Goal: Find specific page/section: Find specific page/section

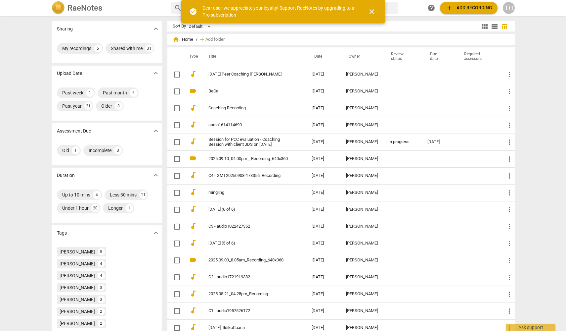
click at [373, 12] on span "close" at bounding box center [372, 12] width 8 height 8
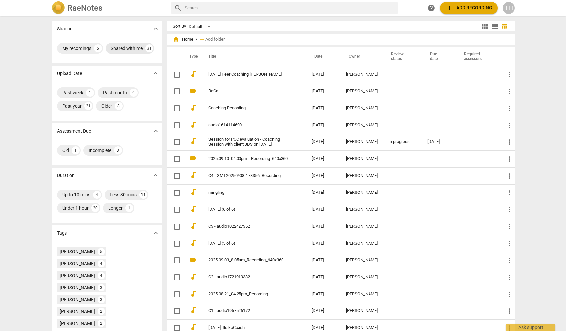
click at [136, 48] on div "Shared with me" at bounding box center [127, 48] width 32 height 7
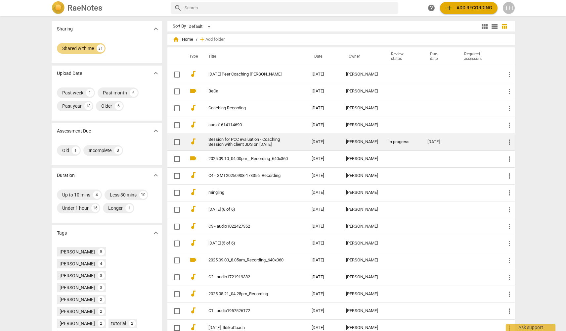
click at [297, 140] on td "Session for PCC evaluation - Coaching Session with client JDS on [DATE]" at bounding box center [253, 141] width 106 height 17
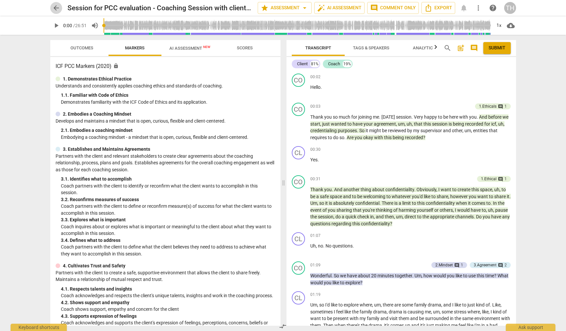
click at [56, 9] on span "arrow_back" at bounding box center [56, 8] width 8 height 8
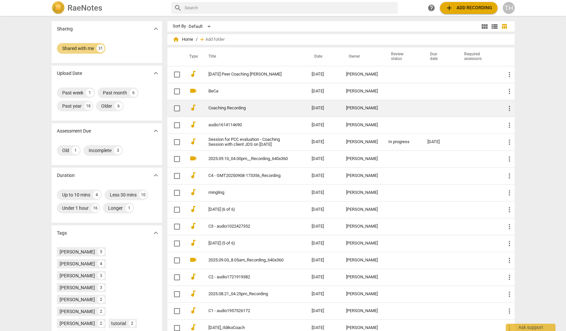
click at [287, 107] on link "Coaching Recording" at bounding box center [247, 108] width 79 height 5
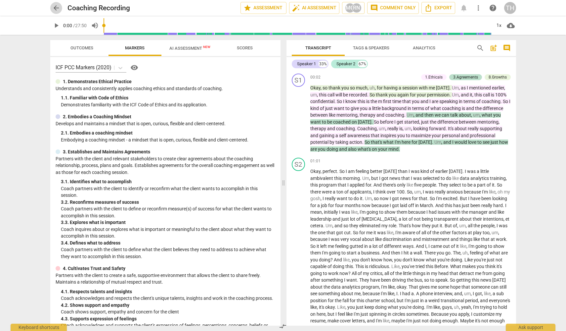
click at [57, 7] on span "arrow_back" at bounding box center [56, 8] width 8 height 8
